Goal: Task Accomplishment & Management: Use online tool/utility

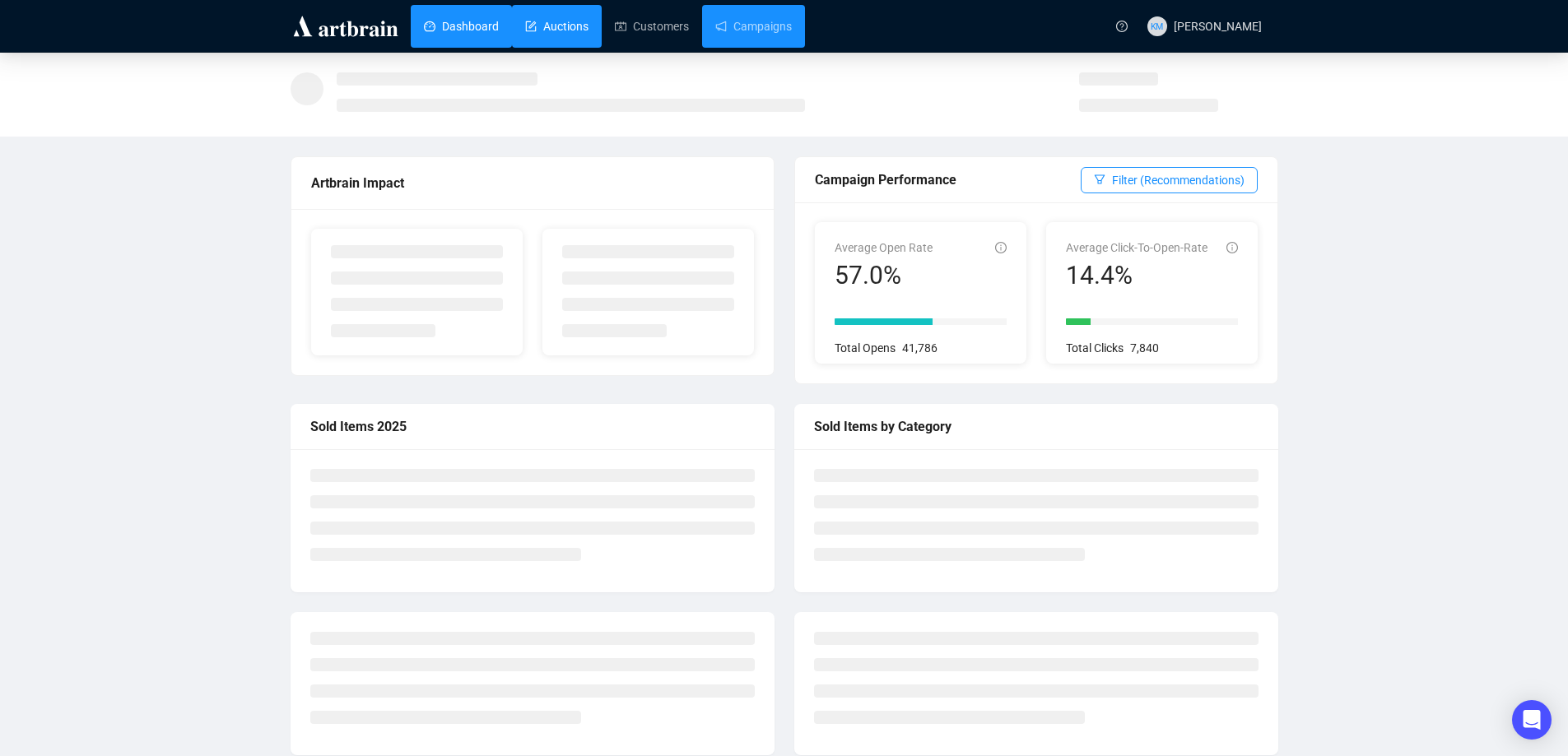
click at [543, 32] on link "Auctions" at bounding box center [556, 27] width 63 height 43
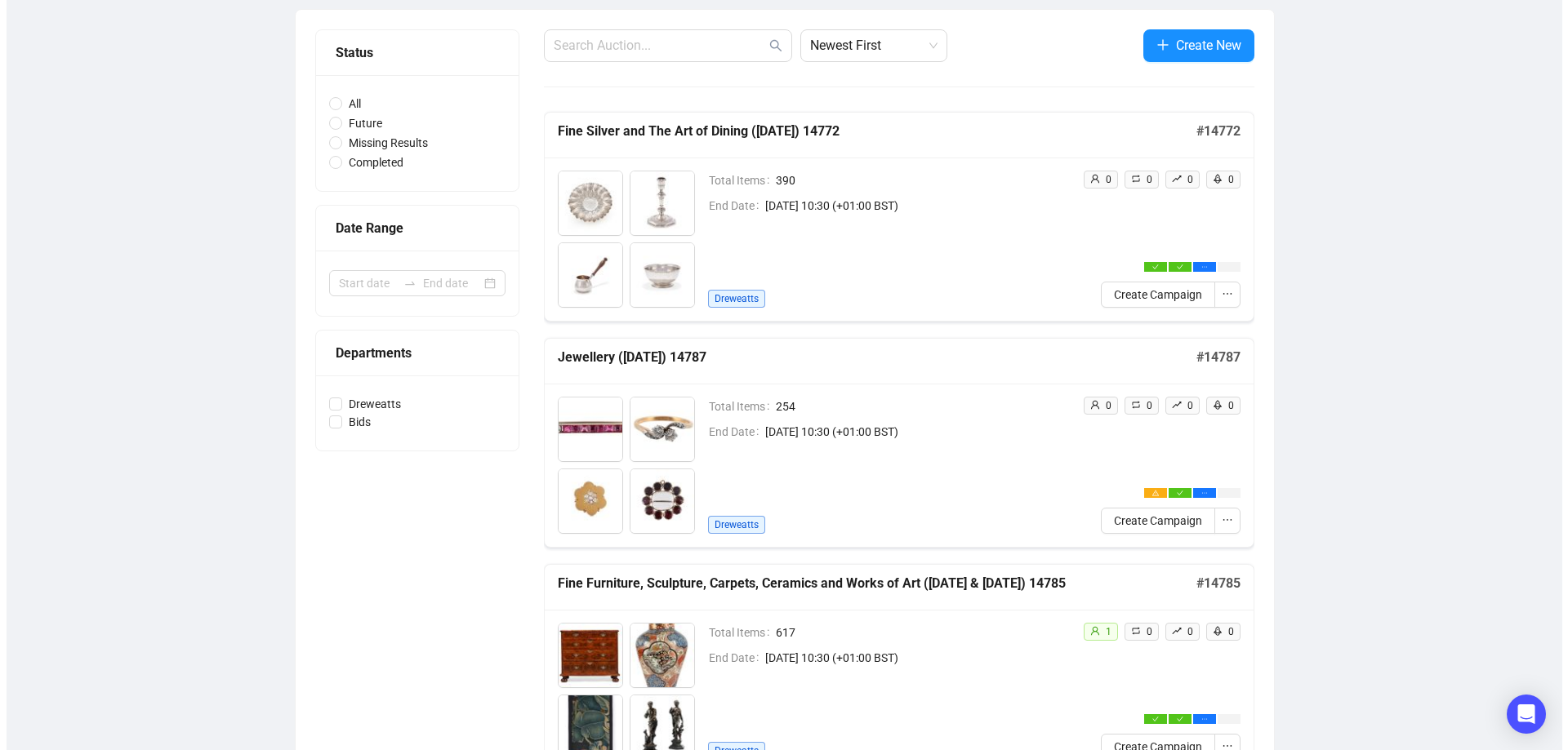
scroll to position [326, 0]
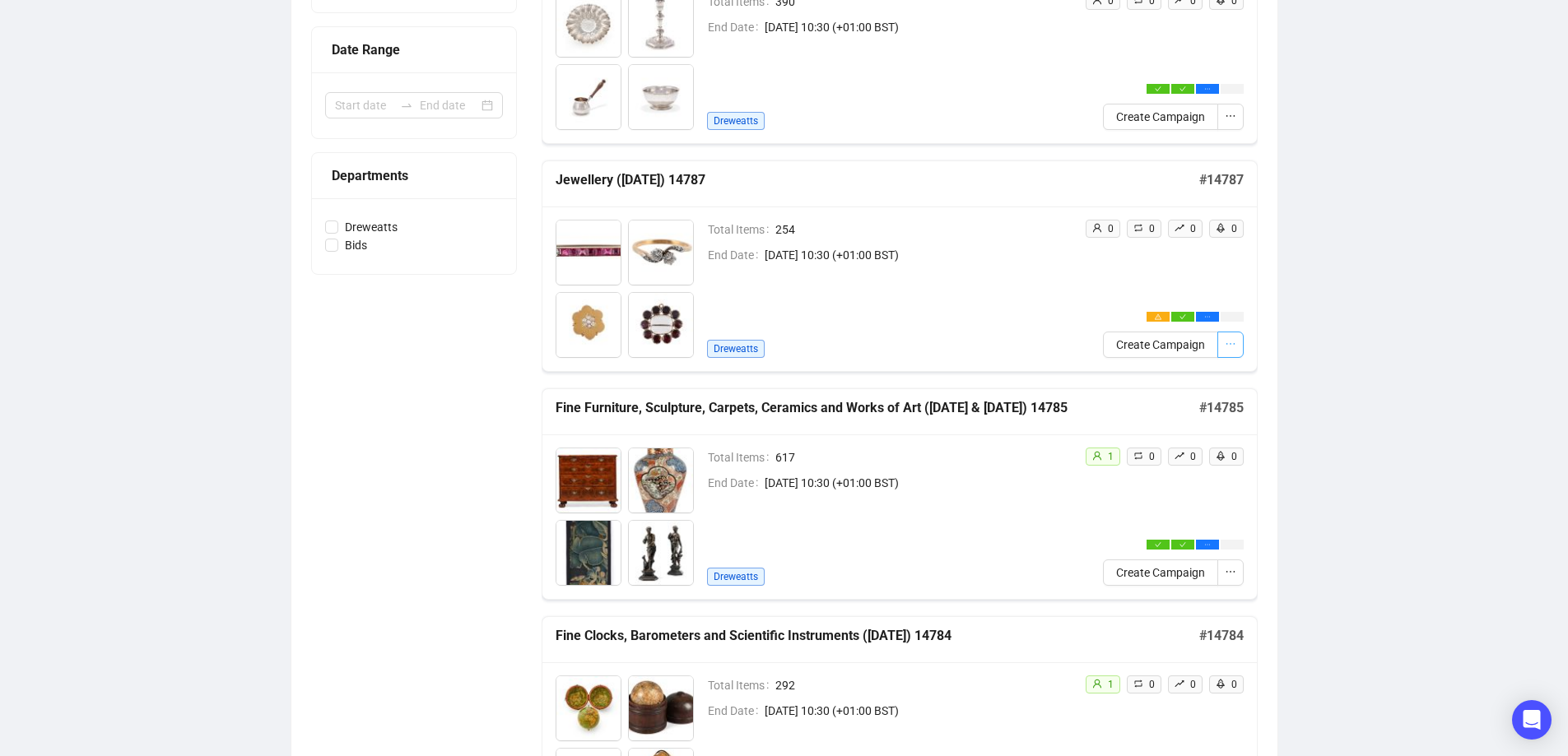
click at [1240, 343] on button "button" at bounding box center [1231, 345] width 27 height 27
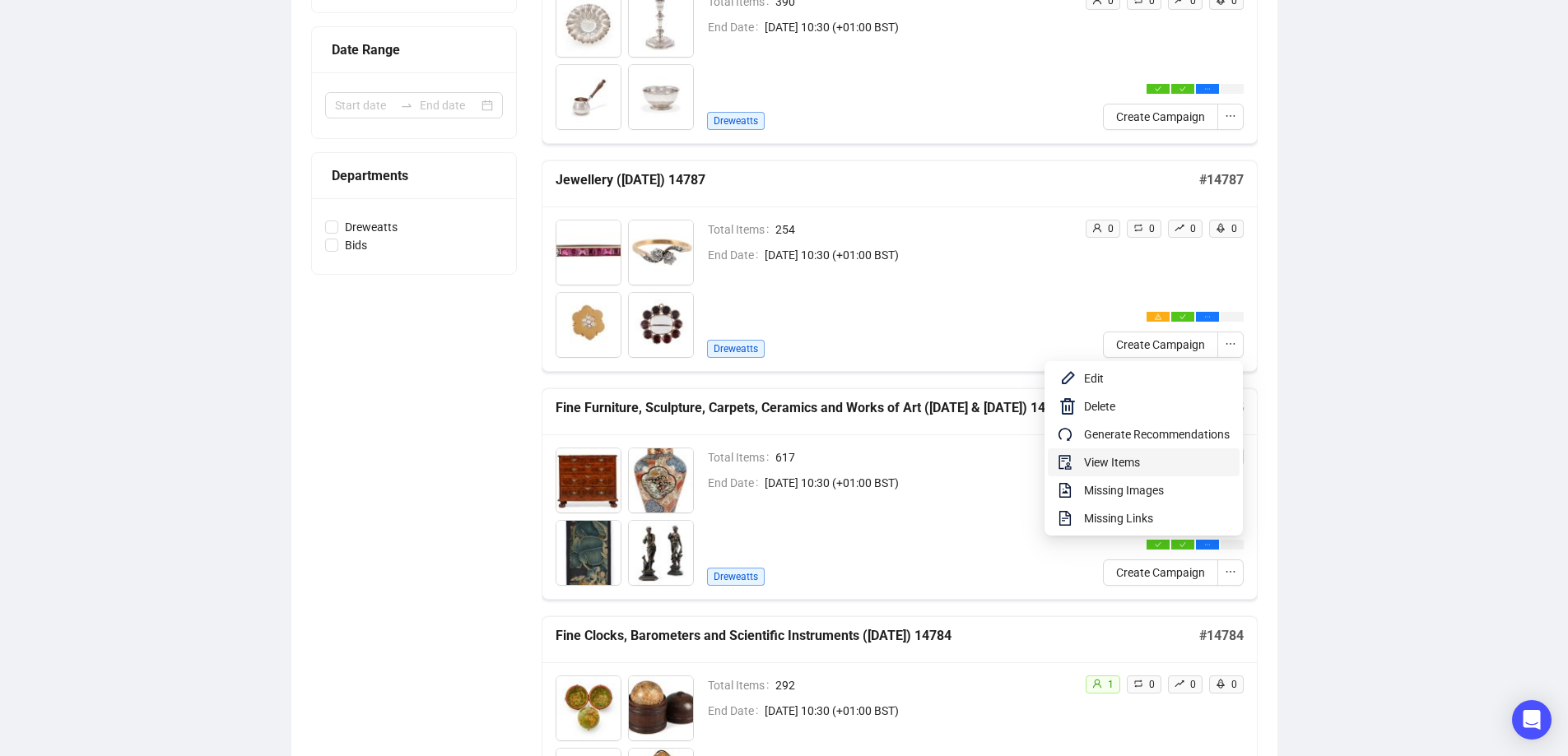
click at [1124, 459] on span "View Items" at bounding box center [1157, 462] width 146 height 18
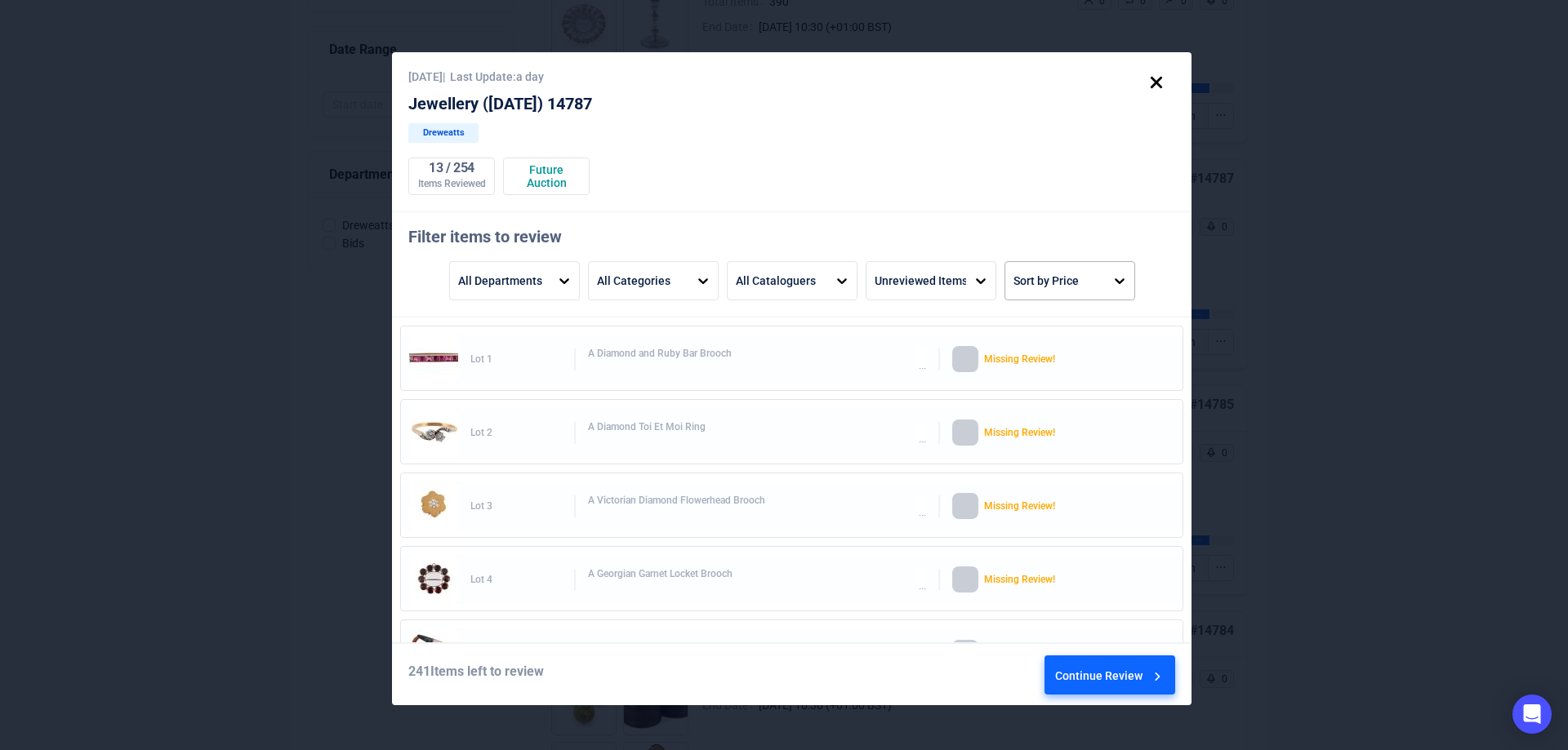
click at [1026, 273] on div "Sort by Price" at bounding box center [1046, 280] width 65 height 27
click at [1062, 402] on div "Price High to Low" at bounding box center [1069, 408] width 117 height 39
click at [1127, 672] on div "Continue Review" at bounding box center [1110, 679] width 110 height 44
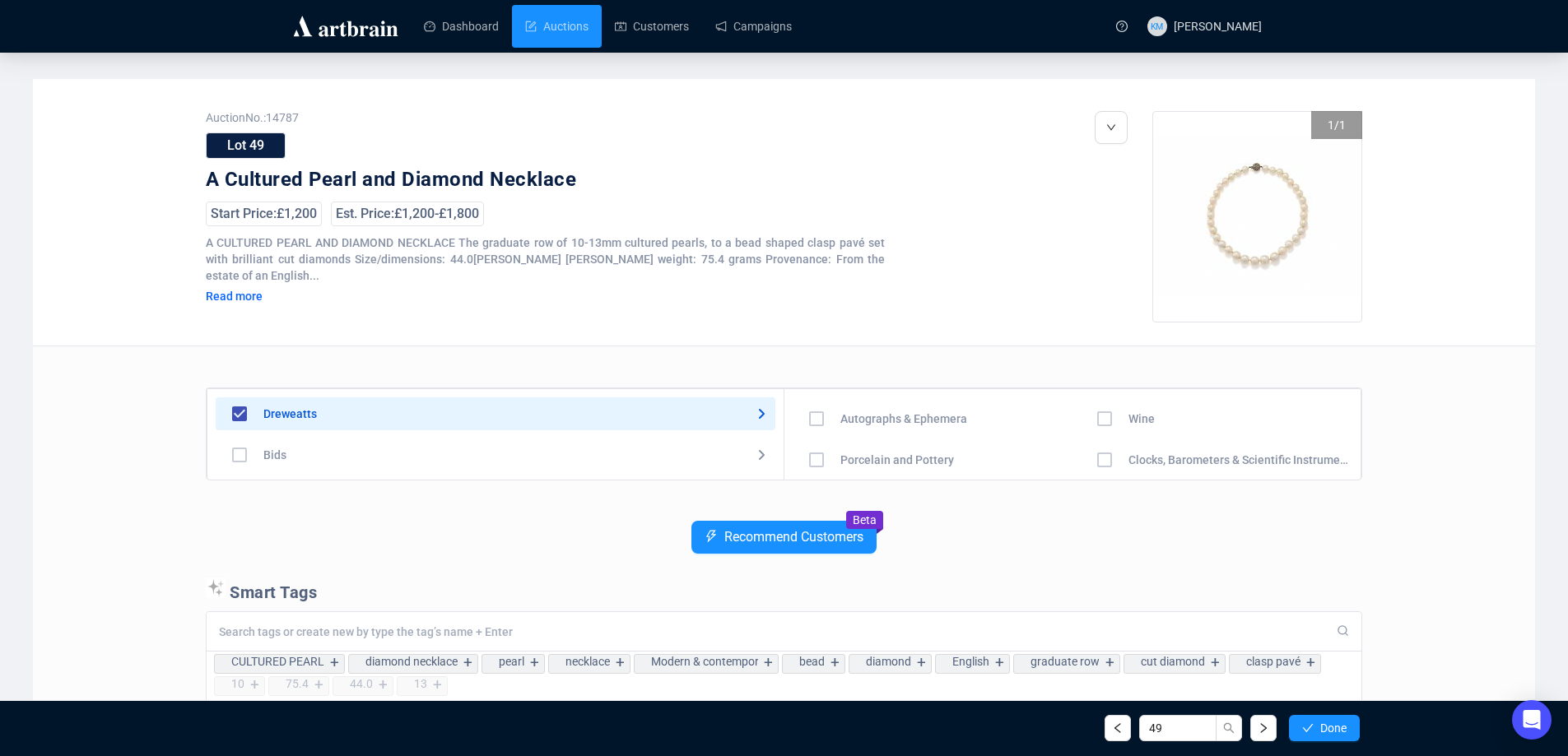
scroll to position [164, 0]
click at [1316, 730] on button "Done" at bounding box center [1324, 728] width 71 height 27
